Goal: Find specific page/section: Find specific page/section

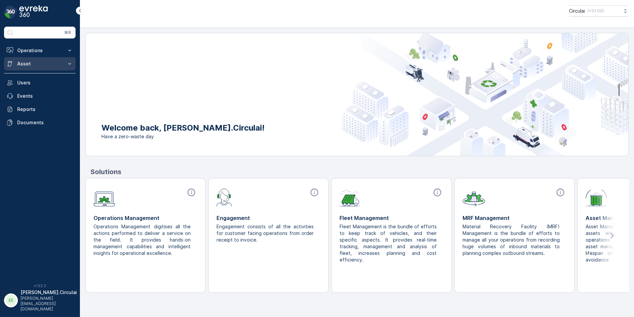
click at [67, 65] on icon at bounding box center [69, 63] width 7 height 7
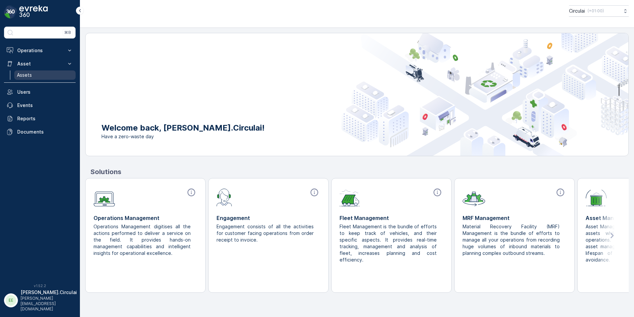
click at [38, 75] on link "Assets" at bounding box center [44, 74] width 61 height 9
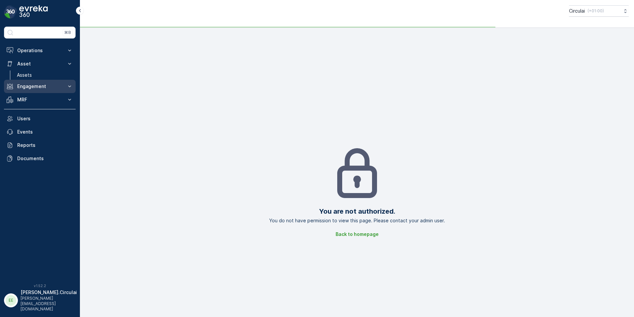
click at [55, 88] on p "Engagement" at bounding box center [39, 86] width 45 height 7
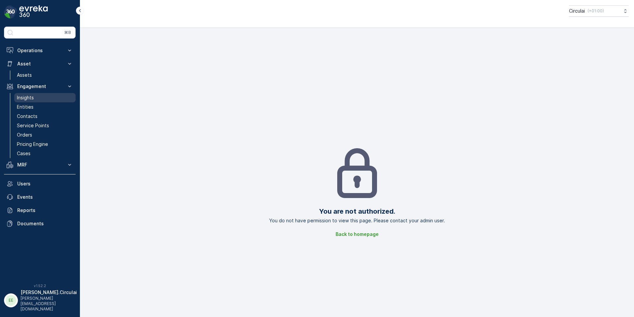
click at [46, 97] on link "Insights" at bounding box center [44, 97] width 61 height 9
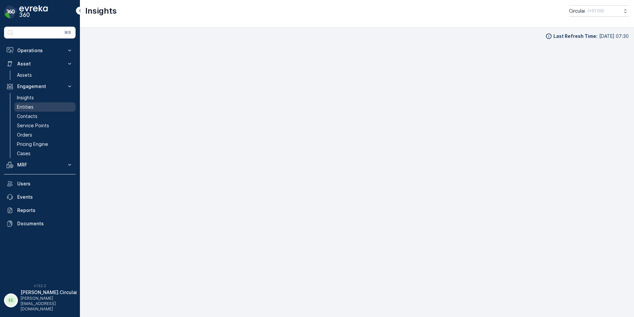
click at [34, 102] on link "Entities" at bounding box center [44, 106] width 61 height 9
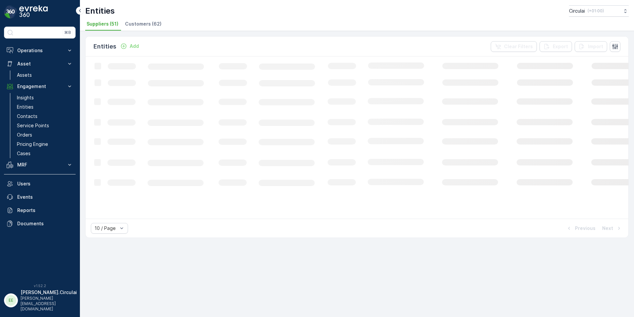
click at [152, 25] on span "Customers (62)" at bounding box center [143, 24] width 36 height 7
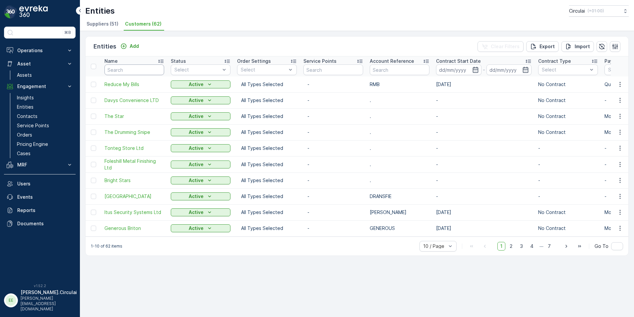
click at [127, 68] on input "text" at bounding box center [135, 69] width 60 height 11
type input "foles"
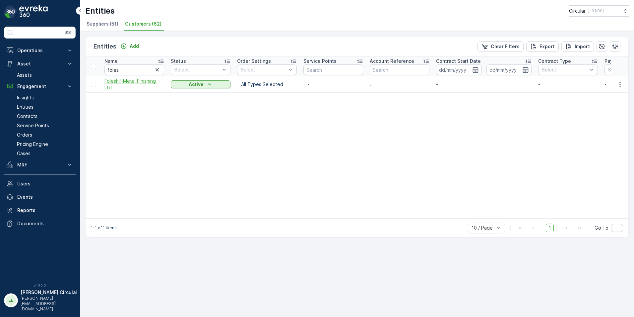
click at [133, 85] on span "Foleshill Metal Finishing Ltd" at bounding box center [135, 84] width 60 height 13
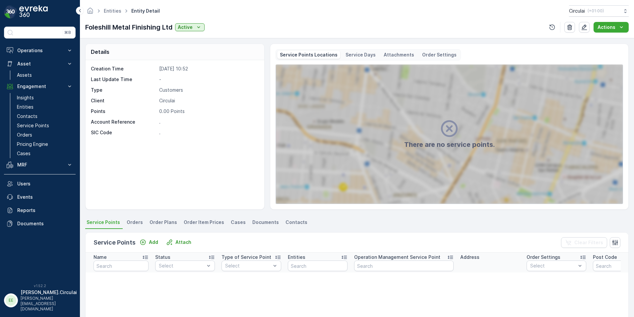
click at [289, 222] on span "Contacts" at bounding box center [297, 222] width 22 height 7
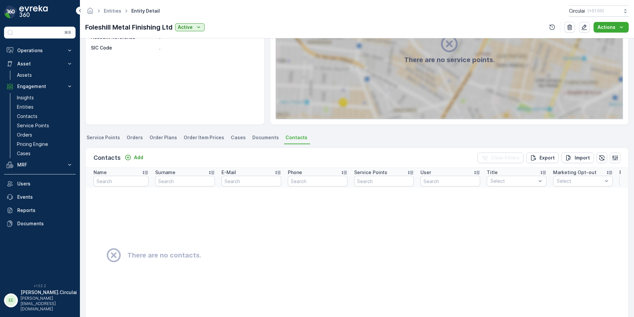
scroll to position [100, 0]
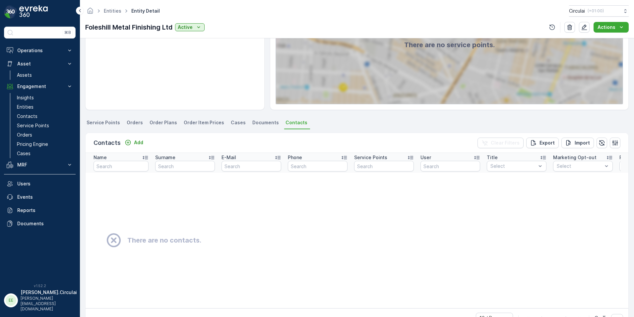
click at [101, 122] on span "Service Points" at bounding box center [104, 122] width 34 height 7
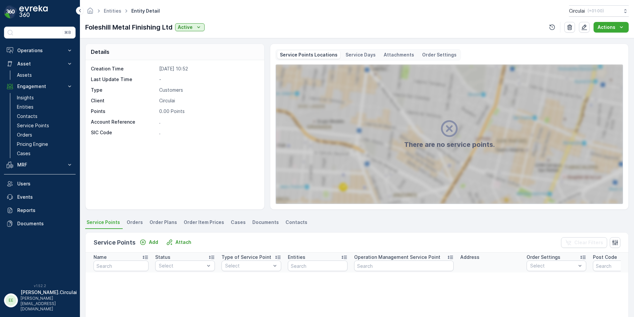
click at [286, 220] on span "Contacts" at bounding box center [297, 222] width 22 height 7
